Goal: Task Accomplishment & Management: Manage account settings

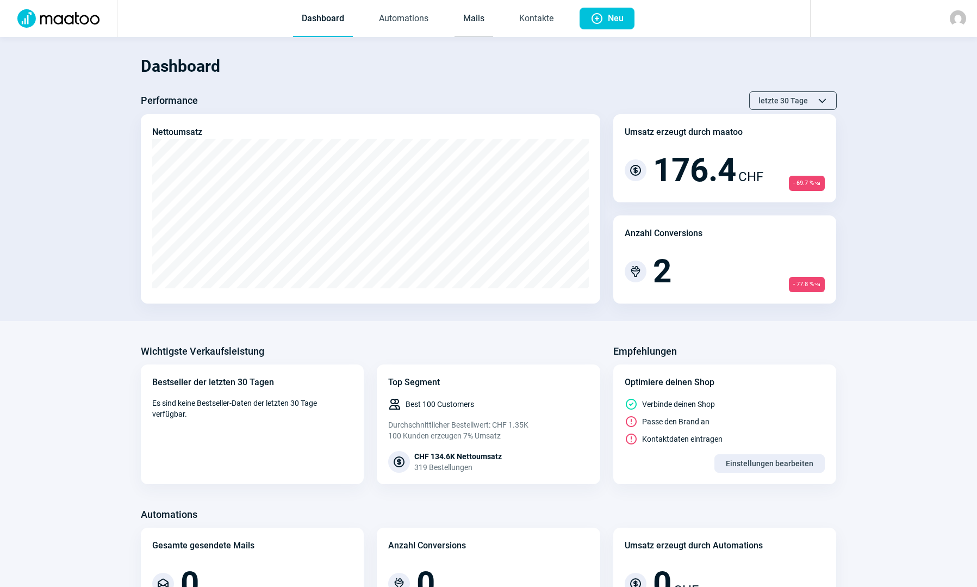
click at [476, 24] on link "Mails" at bounding box center [474, 19] width 39 height 36
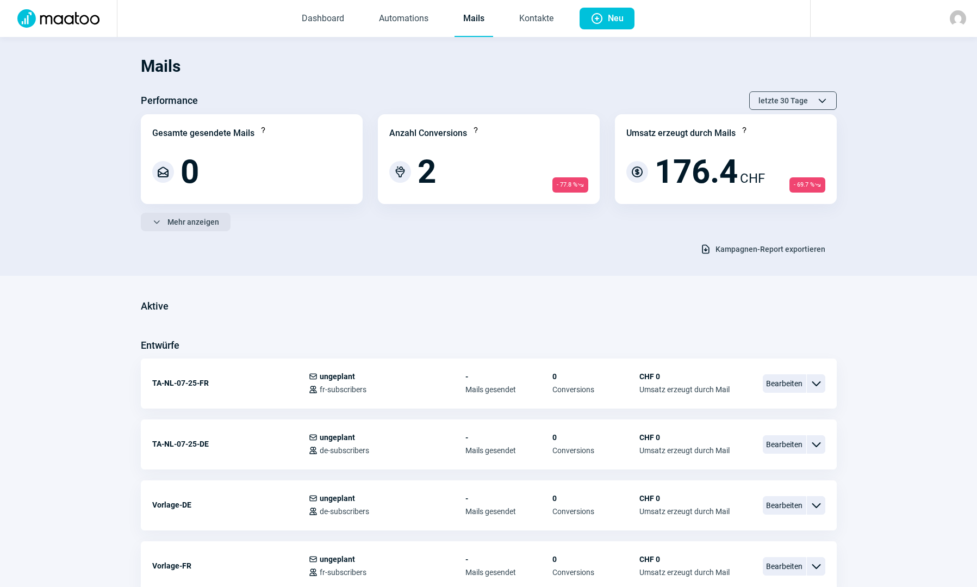
click at [203, 226] on span "Mehr anzeigen" at bounding box center [194, 221] width 52 height 17
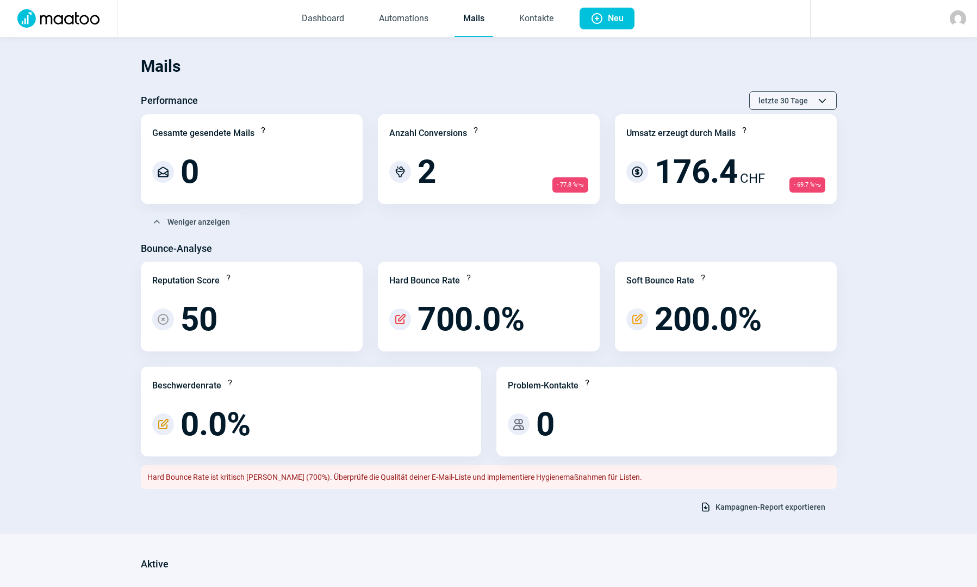
click at [779, 102] on span "letzte 30 Tage" at bounding box center [783, 100] width 49 height 17
click at [757, 120] on span "letzte 7 Tage" at bounding box center [737, 121] width 45 height 9
click at [796, 104] on span "letzte 7 Tage" at bounding box center [785, 100] width 45 height 17
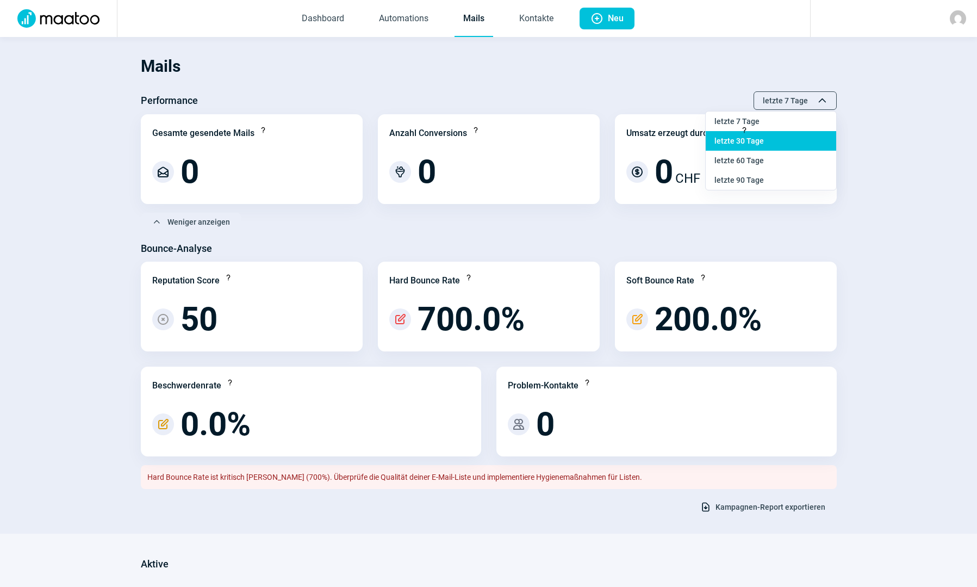
click at [755, 170] on div "letzte 30 Tage" at bounding box center [771, 180] width 131 height 20
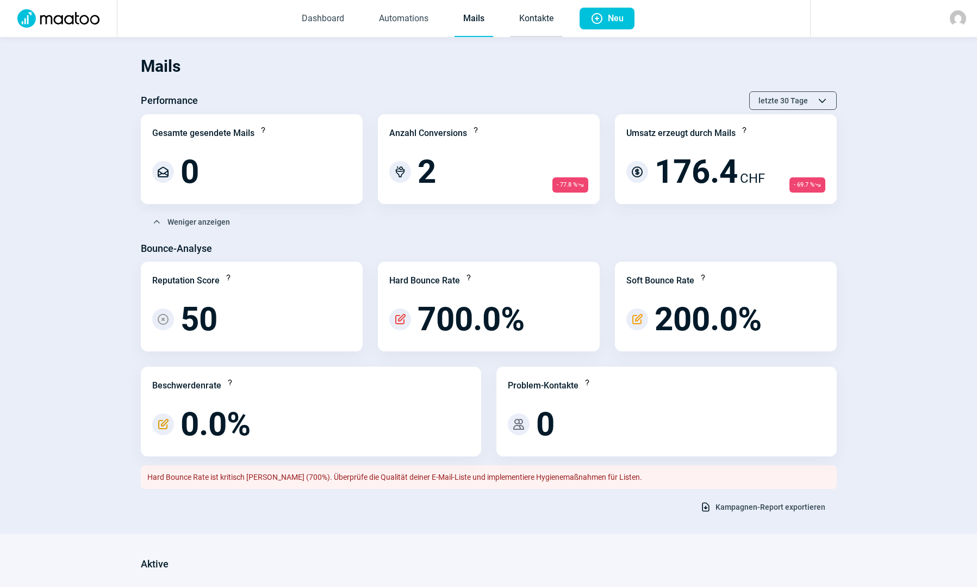
click at [513, 24] on link "Kontakte" at bounding box center [537, 19] width 52 height 36
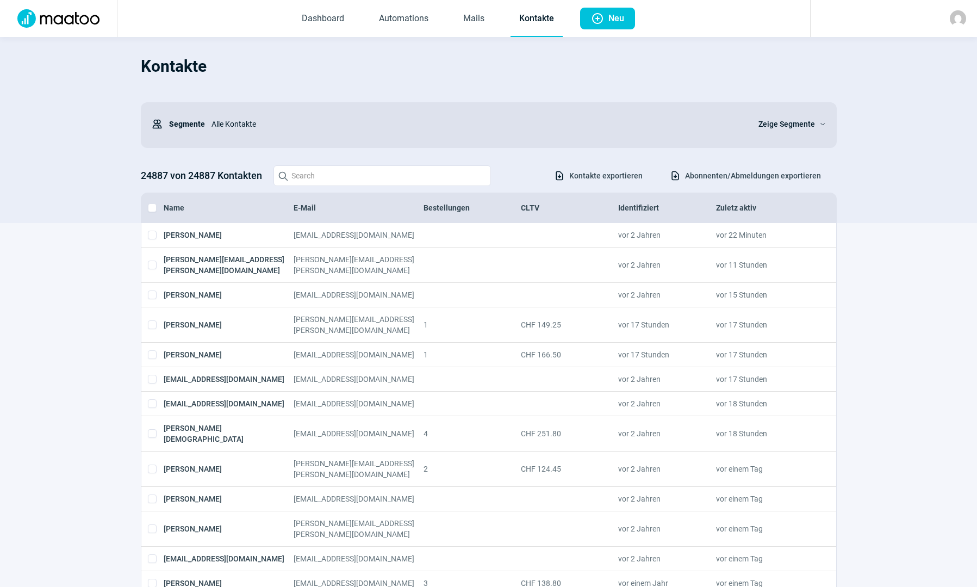
click at [760, 184] on span "Abonnenten/Abmeldungen exportieren" at bounding box center [753, 175] width 136 height 17
click at [798, 122] on span "Zeige Segmente" at bounding box center [787, 123] width 57 height 13
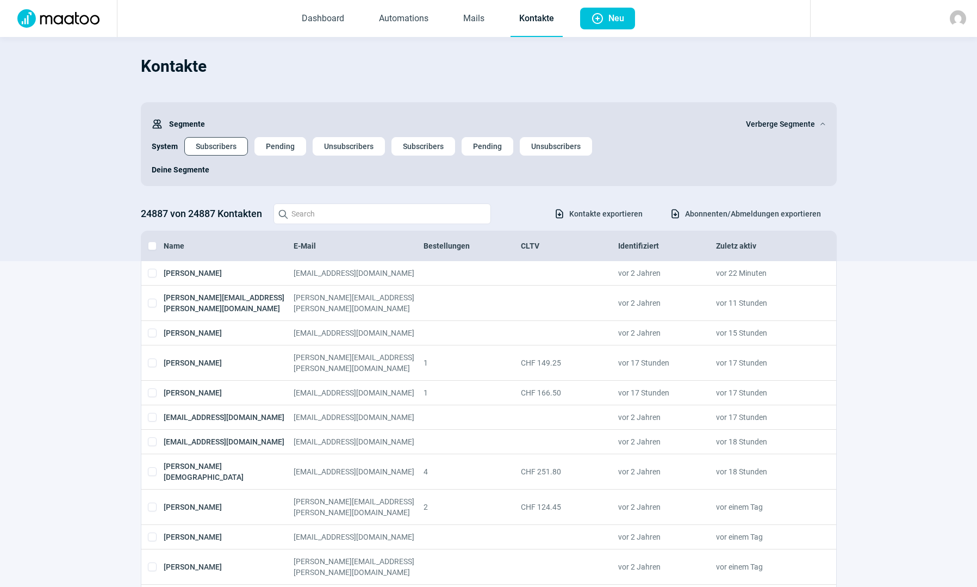
click at [233, 145] on span "Subscribers" at bounding box center [216, 146] width 41 height 17
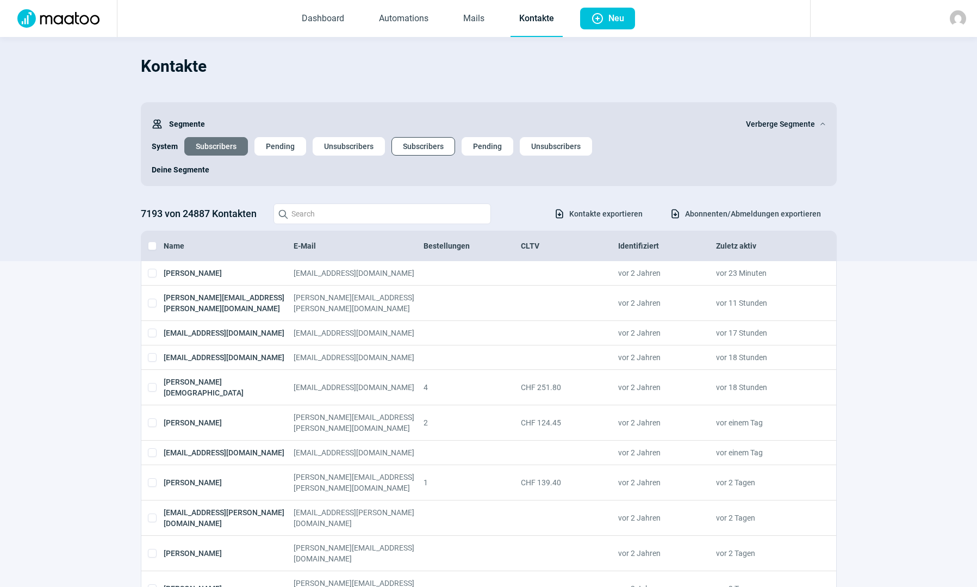
click at [409, 153] on span "Subscribers" at bounding box center [423, 146] width 41 height 17
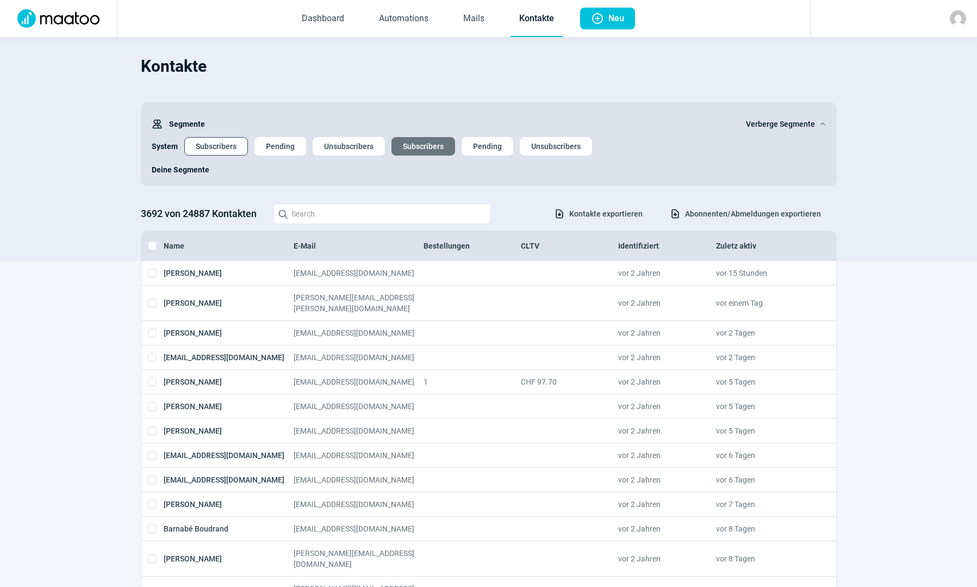
click at [196, 142] on span "Subscribers" at bounding box center [216, 146] width 41 height 17
